Goal: Check status: Check status

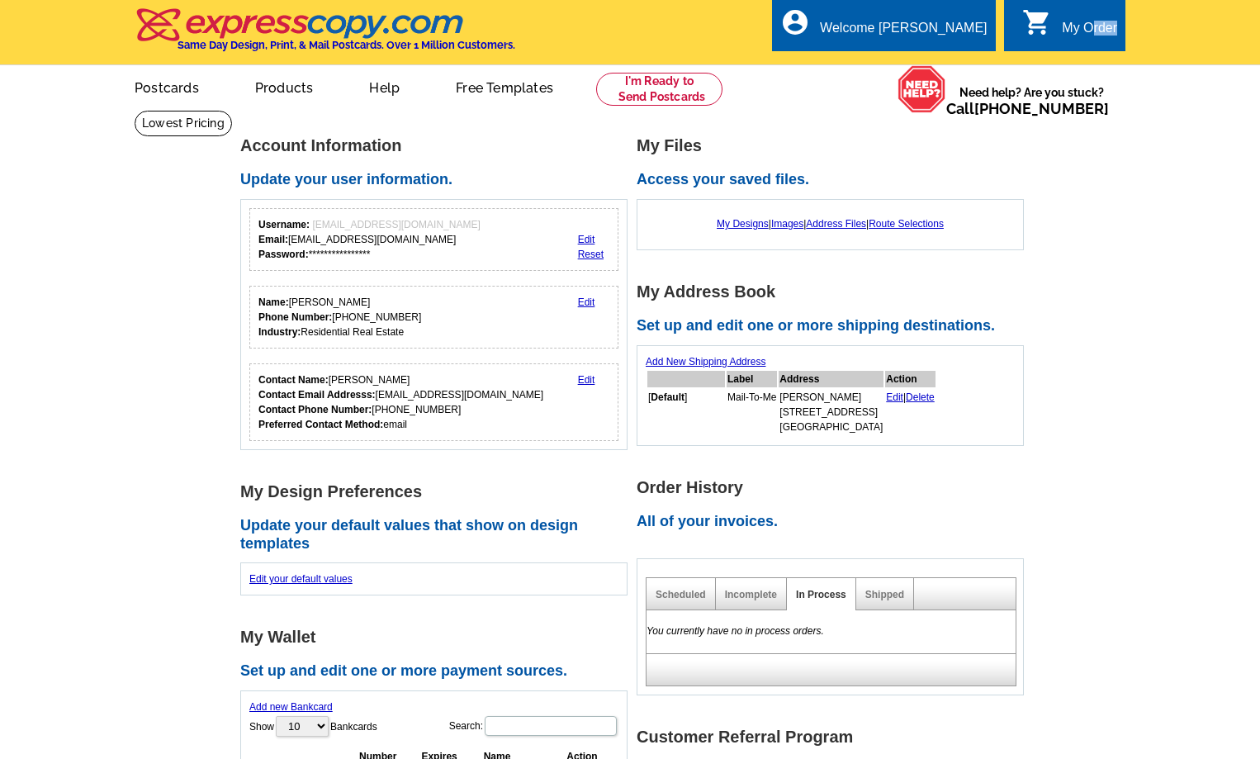
click at [1090, 45] on div "0 shopping_cart My Order" at bounding box center [1064, 25] width 121 height 52
click at [940, 35] on div "Welcome [PERSON_NAME]" at bounding box center [903, 32] width 167 height 23
click at [939, 54] on ul "My Account Logout" at bounding box center [949, 78] width 92 height 71
click at [937, 64] on link "My Account" at bounding box center [946, 63] width 71 height 15
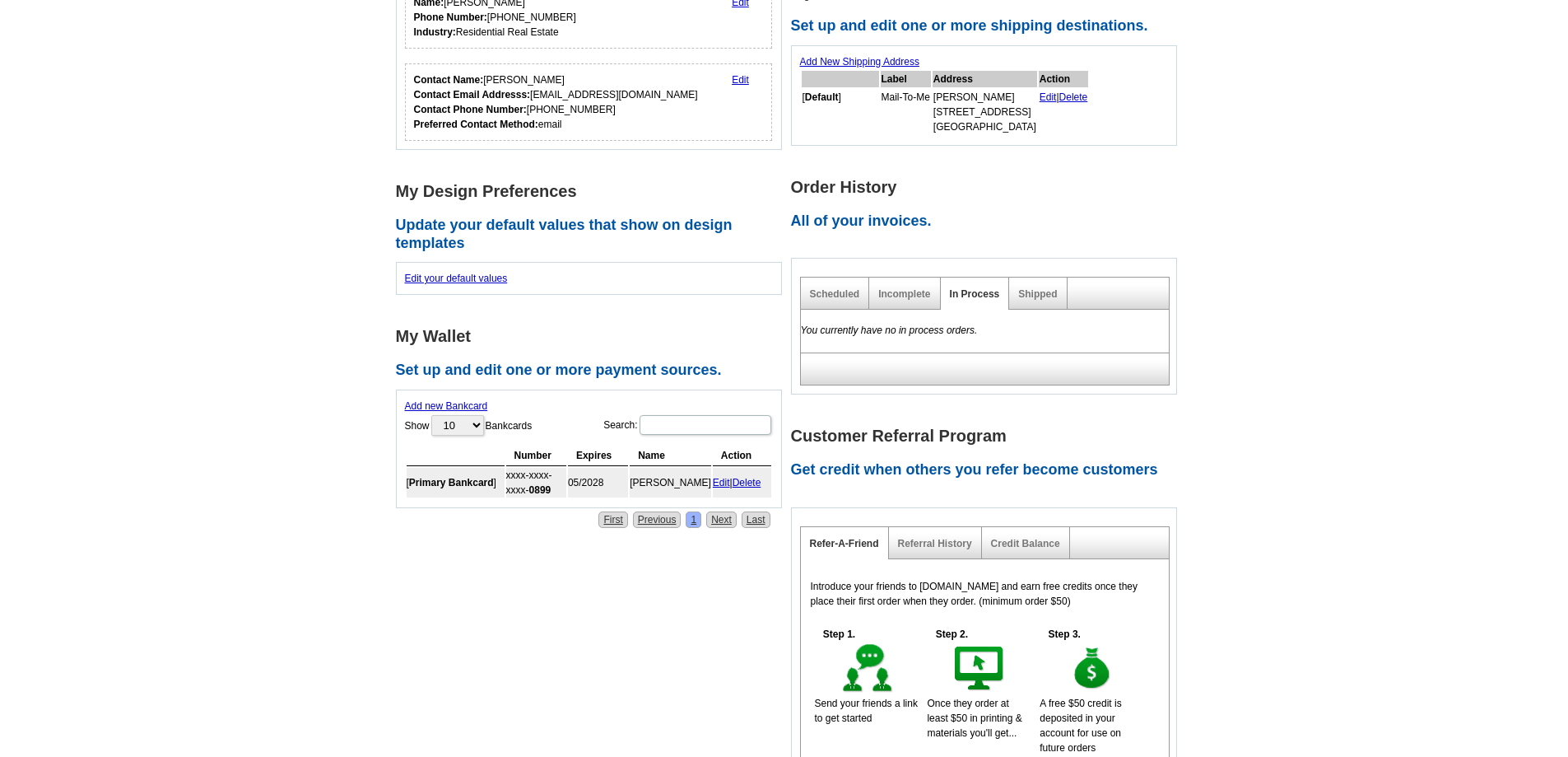
scroll to position [329, 0]
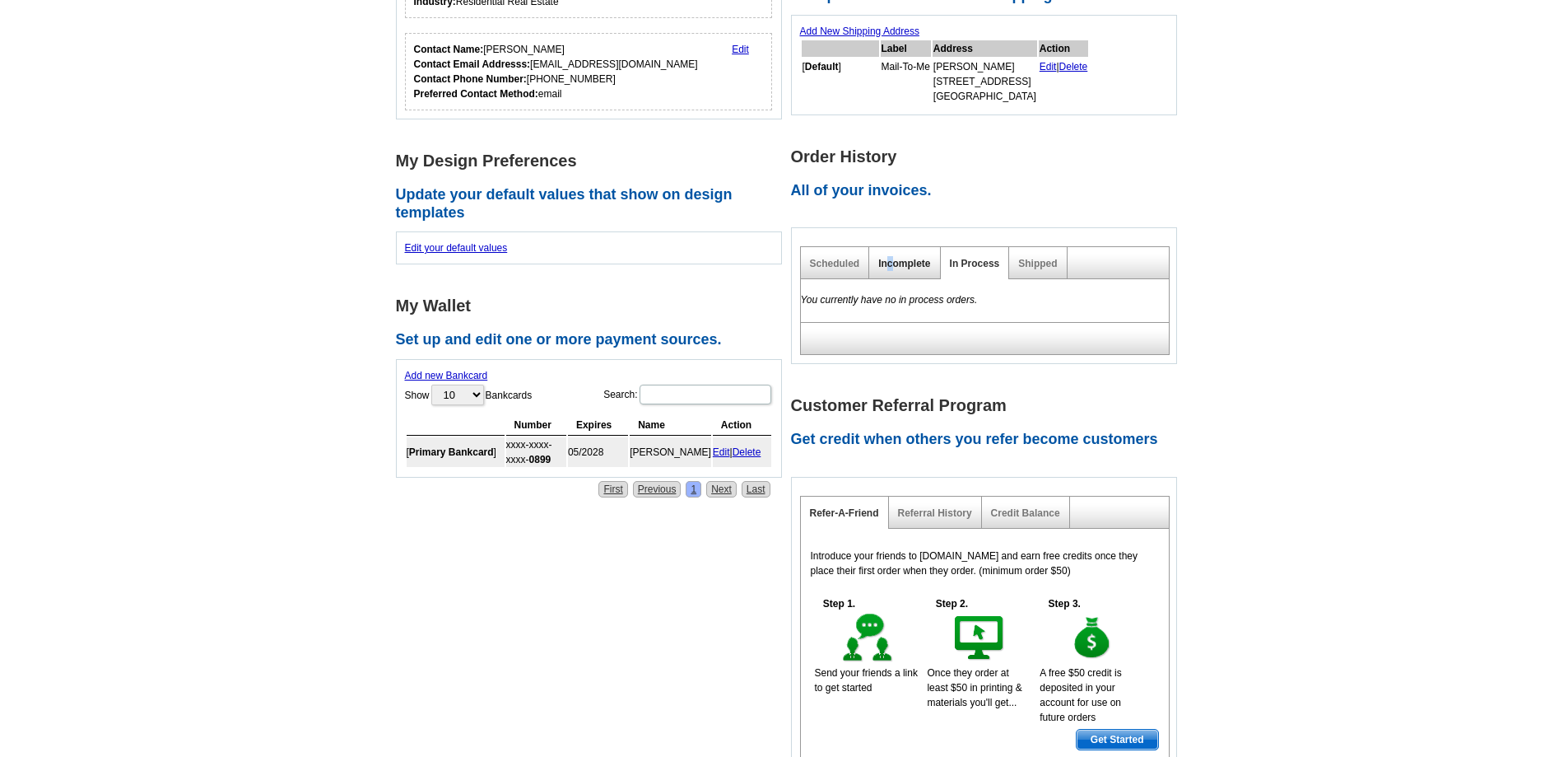
click at [890, 259] on link "Incomplete" at bounding box center [904, 263] width 52 height 12
click at [953, 260] on link "In Process" at bounding box center [975, 263] width 50 height 12
click at [849, 266] on link "Scheduled" at bounding box center [834, 263] width 50 height 12
click at [1064, 262] on div "Shipped" at bounding box center [1038, 263] width 58 height 32
click at [1041, 262] on link "Shipped" at bounding box center [1037, 263] width 39 height 12
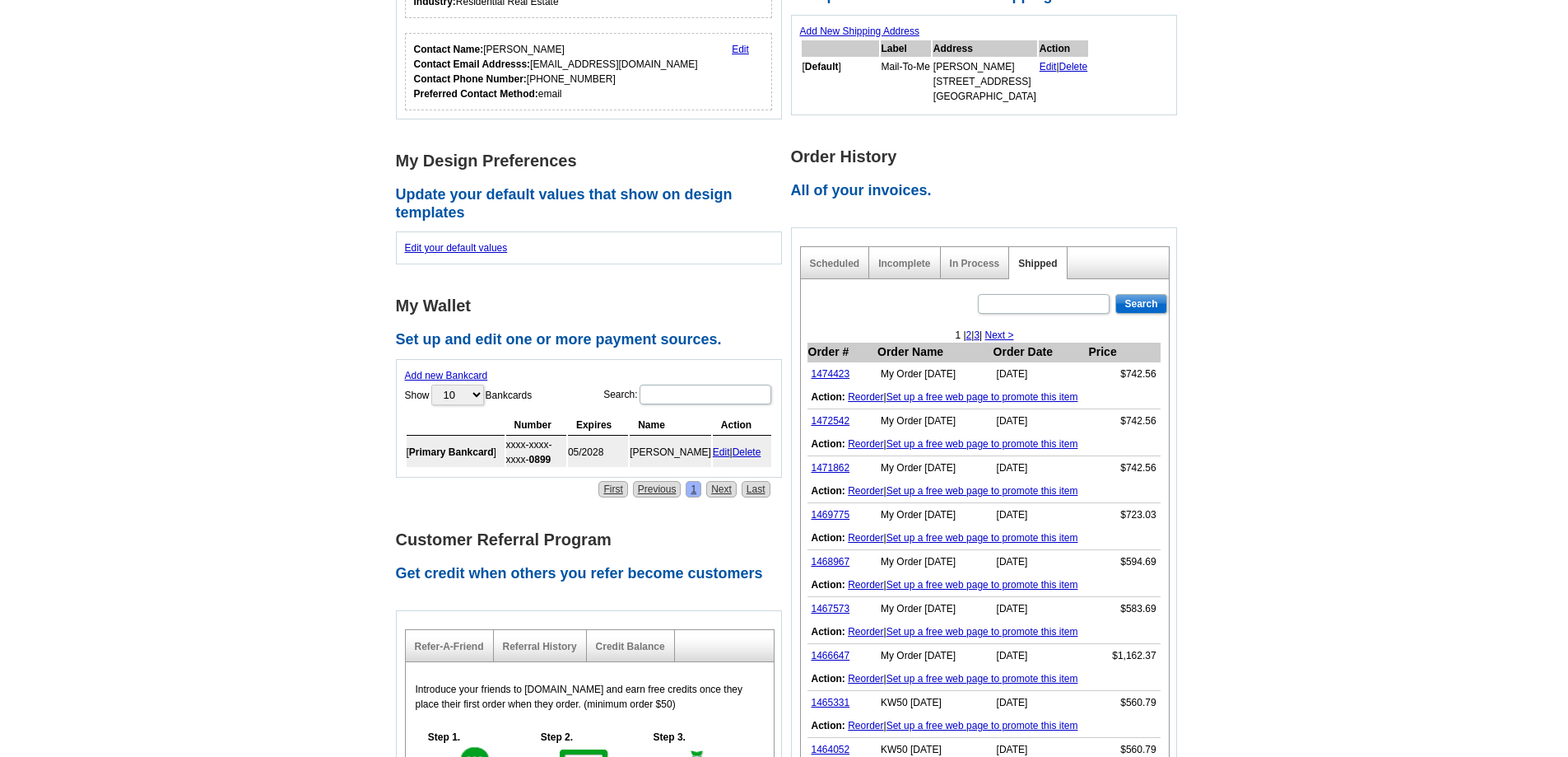
click at [832, 368] on td "1474423" at bounding box center [842, 374] width 70 height 24
click at [828, 372] on link "1474423" at bounding box center [830, 374] width 39 height 12
